Goal: Transaction & Acquisition: Purchase product/service

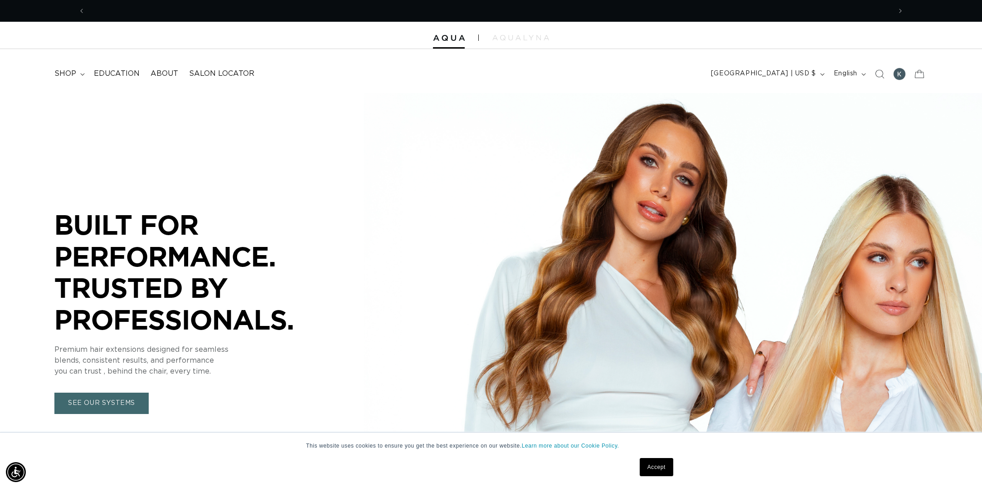
scroll to position [0, 806]
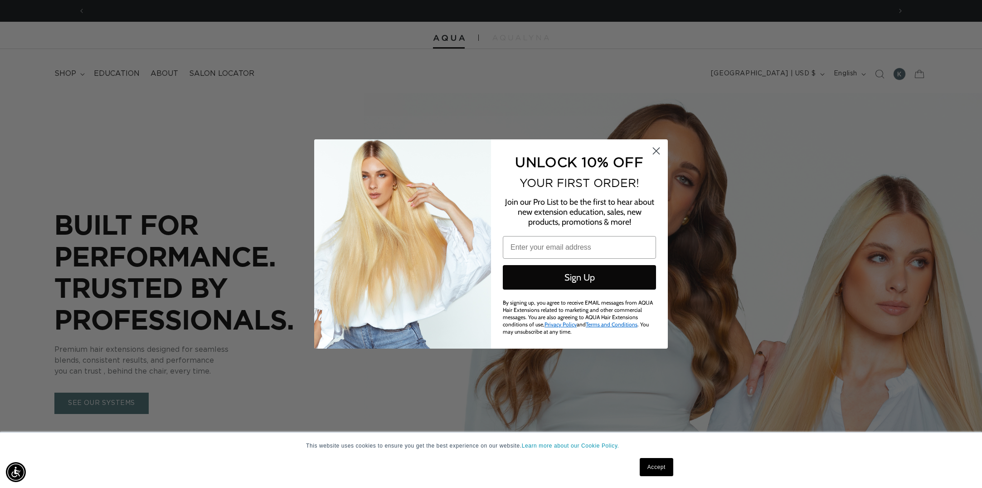
click at [655, 157] on circle "Close dialog" at bounding box center [656, 150] width 15 height 15
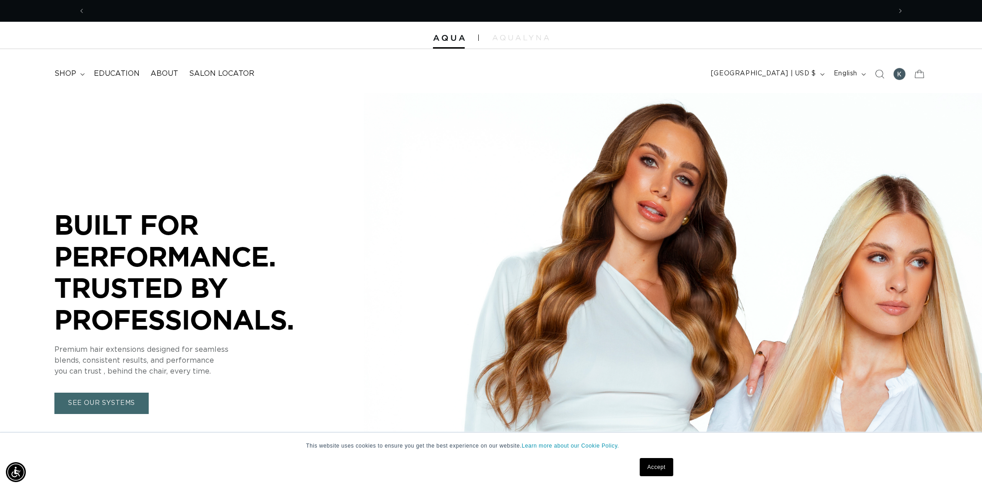
scroll to position [0, 0]
click at [880, 69] on icon "Search" at bounding box center [880, 73] width 9 height 9
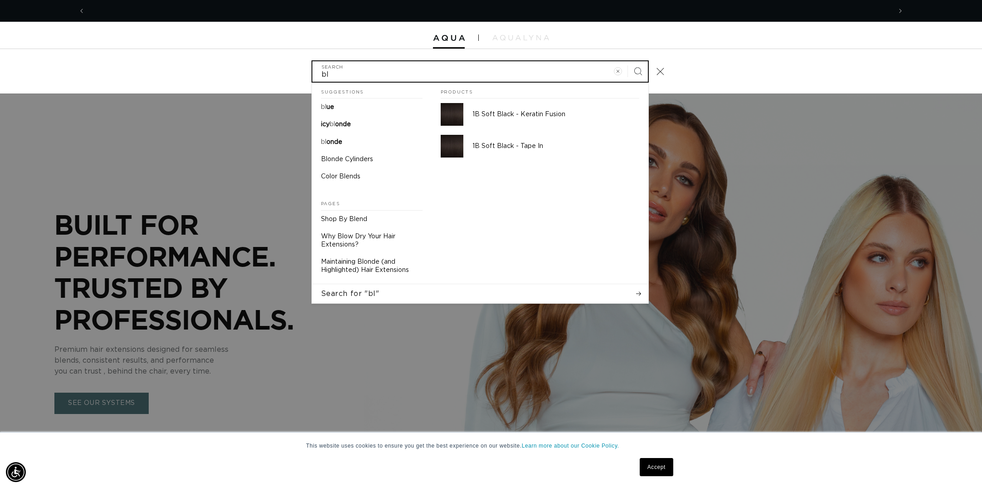
scroll to position [0, 1613]
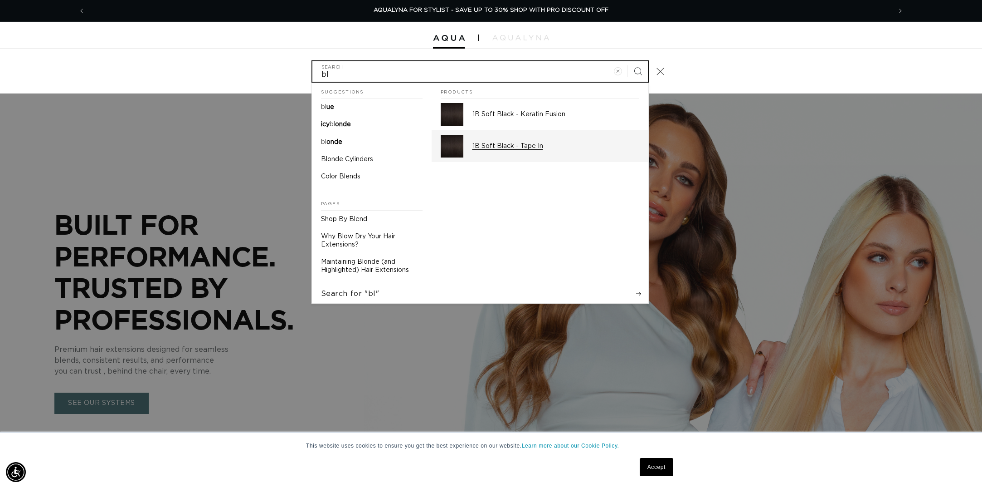
type input "b"
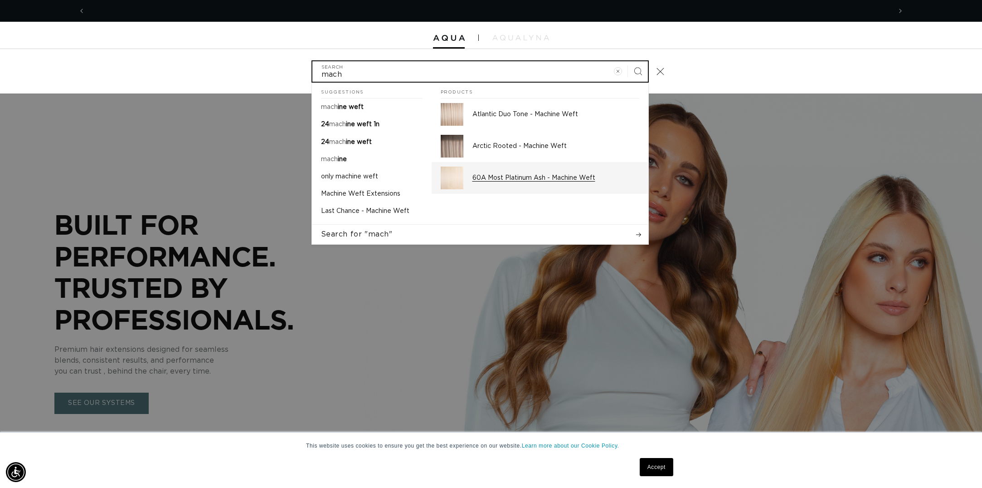
scroll to position [0, 806]
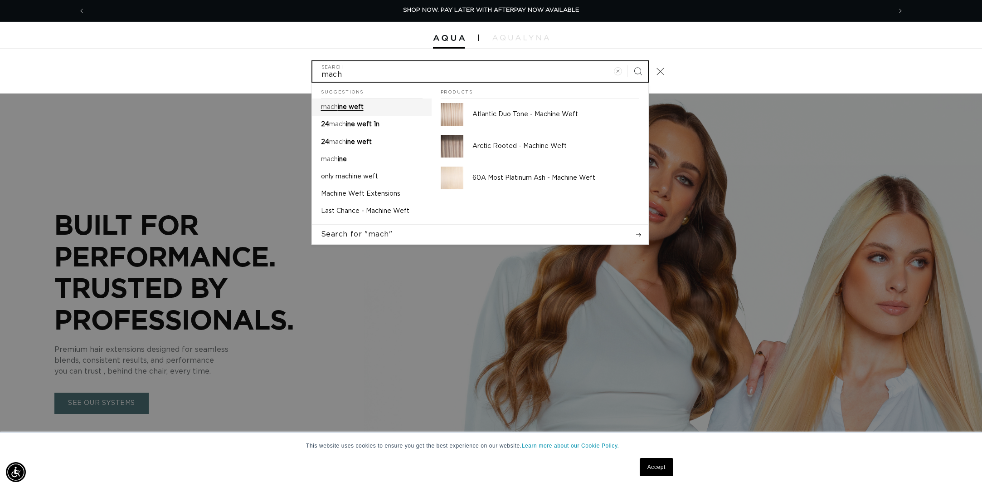
type input "mach"
click at [398, 101] on link "mach ine weft" at bounding box center [372, 106] width 120 height 17
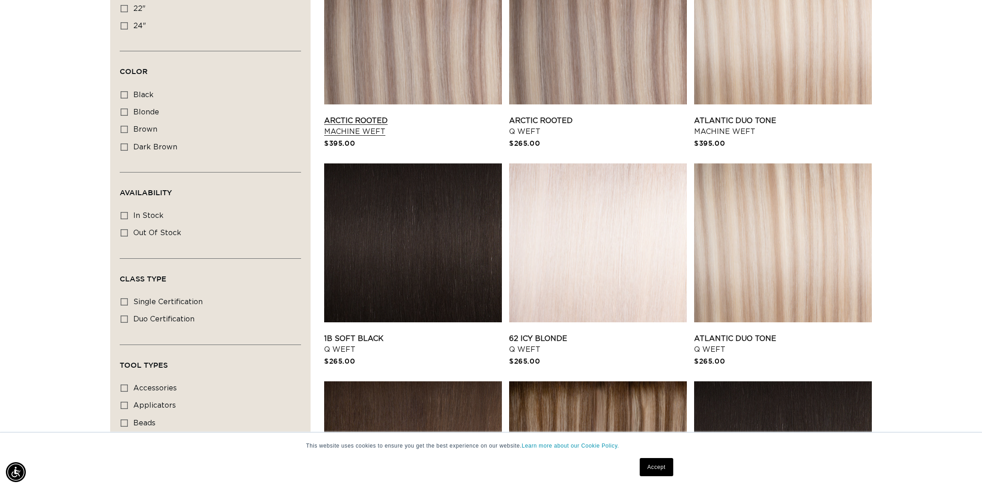
scroll to position [273, 0]
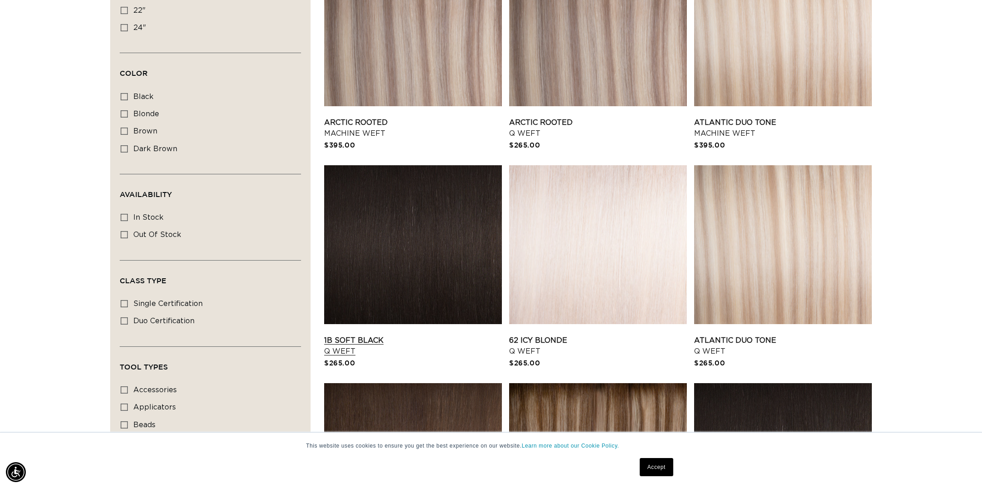
click at [430, 335] on link "1B Soft Black Q Weft" at bounding box center [413, 346] width 178 height 22
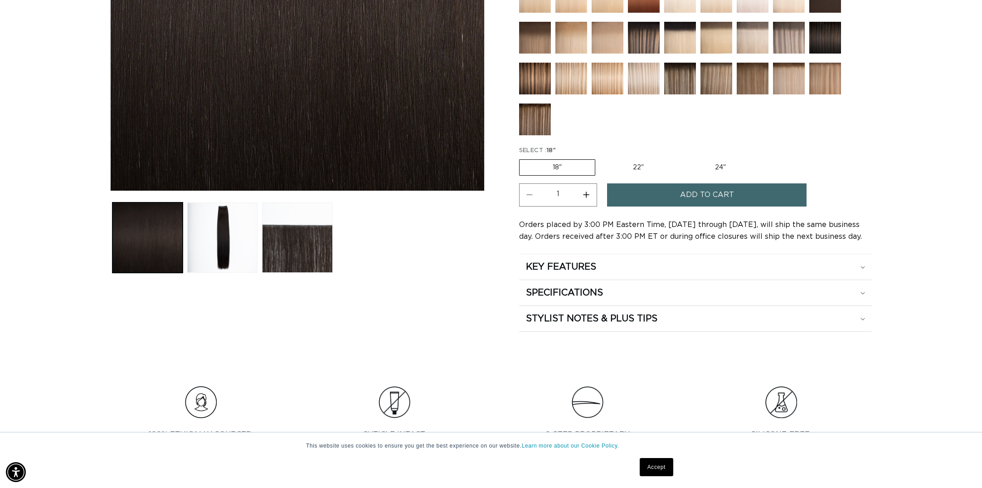
click at [637, 168] on label "22" Variant sold out or unavailable" at bounding box center [638, 167] width 77 height 15
click at [600, 158] on input "22" Variant sold out or unavailable" at bounding box center [600, 157] width 0 height 0
radio input "true"
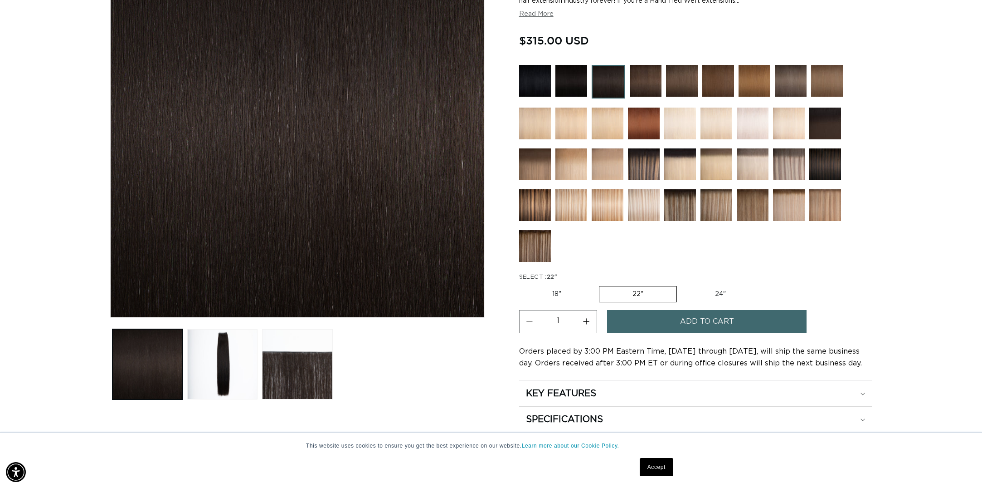
scroll to position [0, 1613]
click at [556, 75] on img at bounding box center [572, 81] width 32 height 32
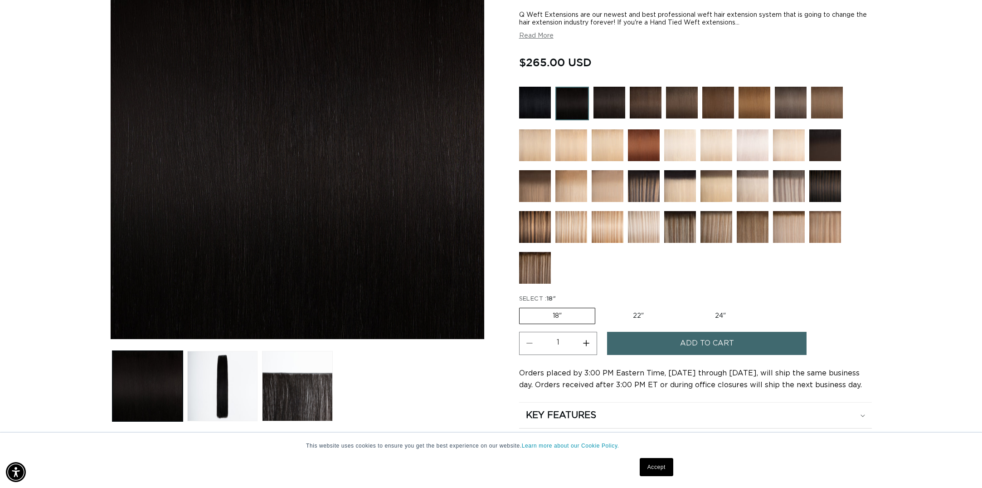
scroll to position [0, 806]
click at [656, 311] on label "22" Variant sold out or unavailable" at bounding box center [638, 315] width 77 height 15
click at [600, 306] on input "22" Variant sold out or unavailable" at bounding box center [600, 306] width 0 height 0
radio input "true"
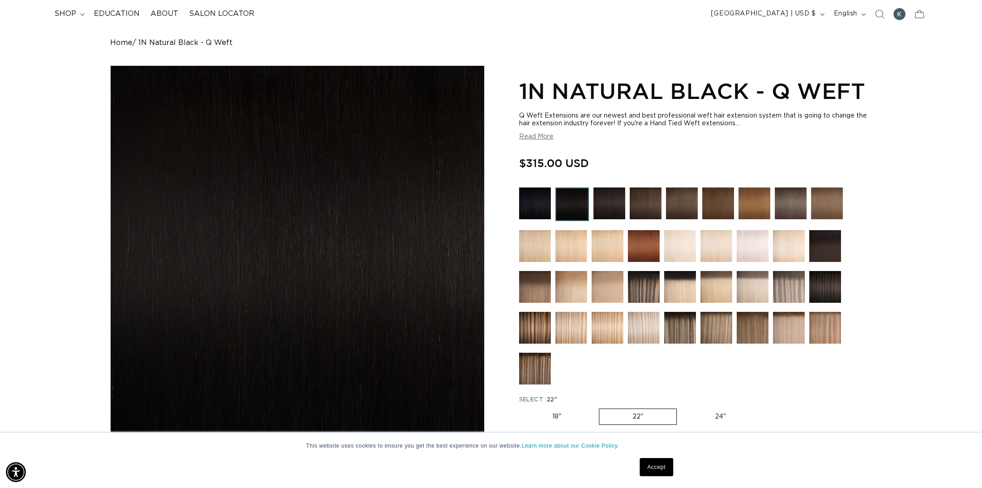
scroll to position [59, 0]
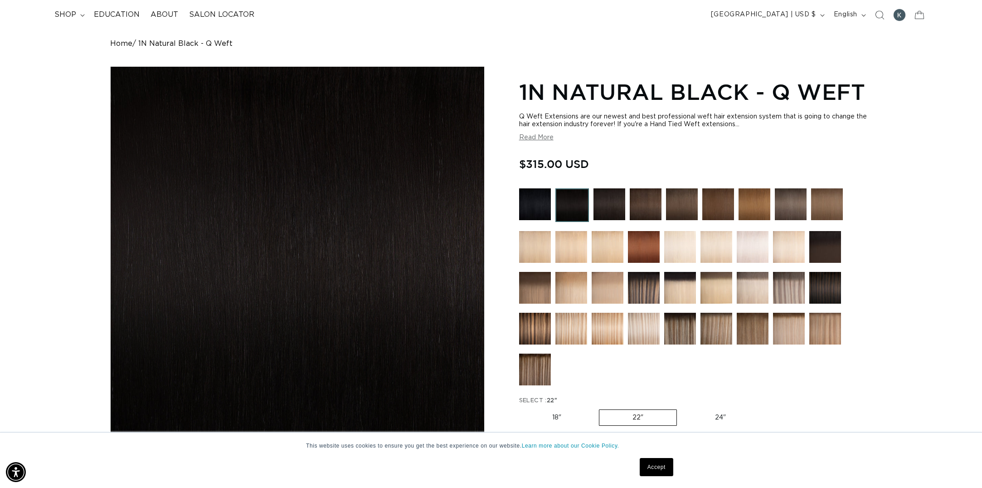
click at [725, 413] on label "24" Variant sold out or unavailable" at bounding box center [720, 417] width 77 height 15
click at [682, 408] on input "24" Variant sold out or unavailable" at bounding box center [682, 407] width 0 height 0
radio input "true"
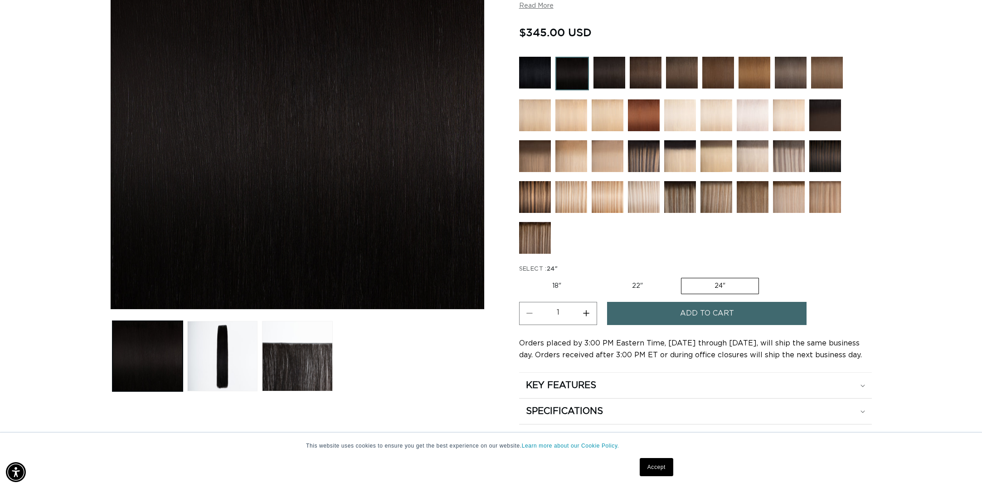
scroll to position [190, 0]
click at [229, 324] on button "Load image 2 in gallery view" at bounding box center [222, 356] width 70 height 70
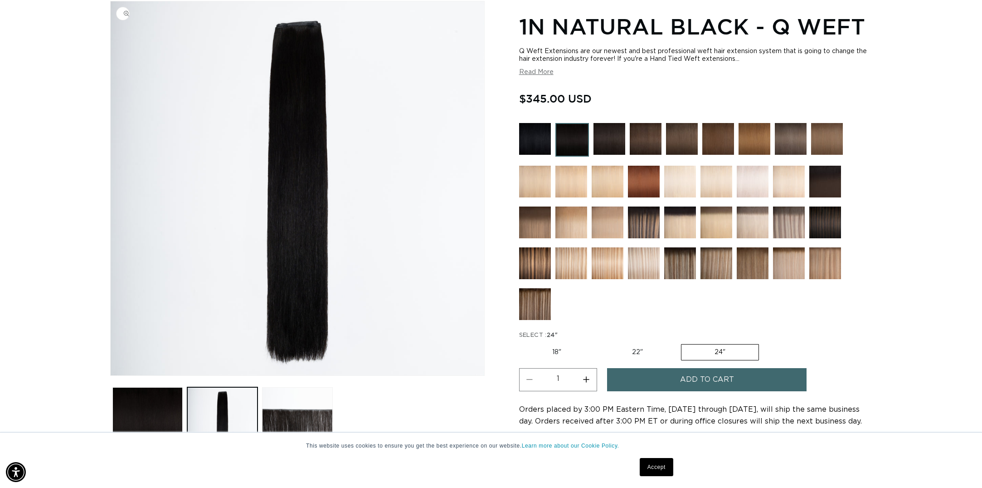
scroll to position [0, 0]
click at [292, 418] on button "Load image 3 in gallery view" at bounding box center [297, 422] width 70 height 70
